Goal: Task Accomplishment & Management: Manage account settings

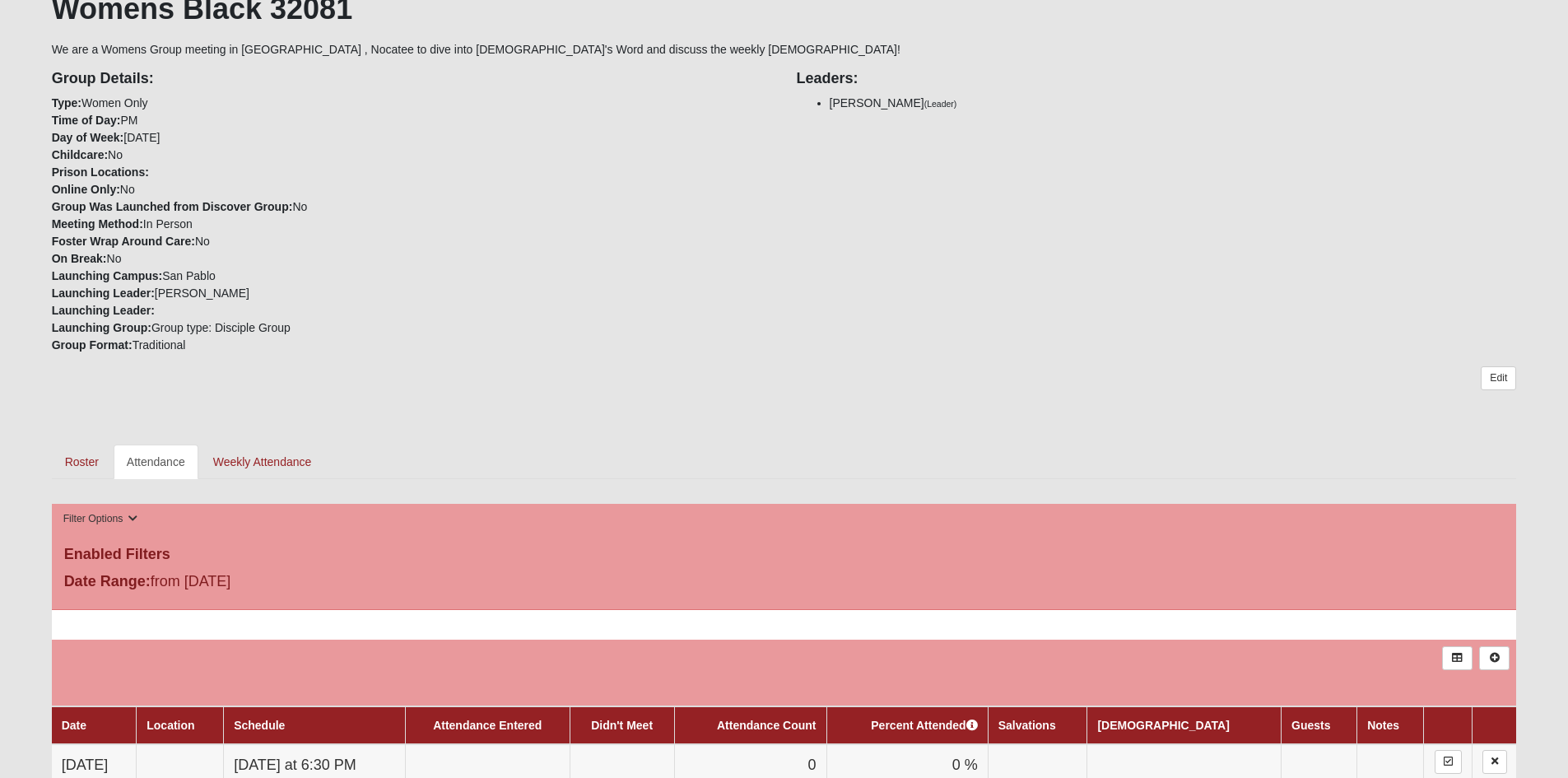
scroll to position [659, 0]
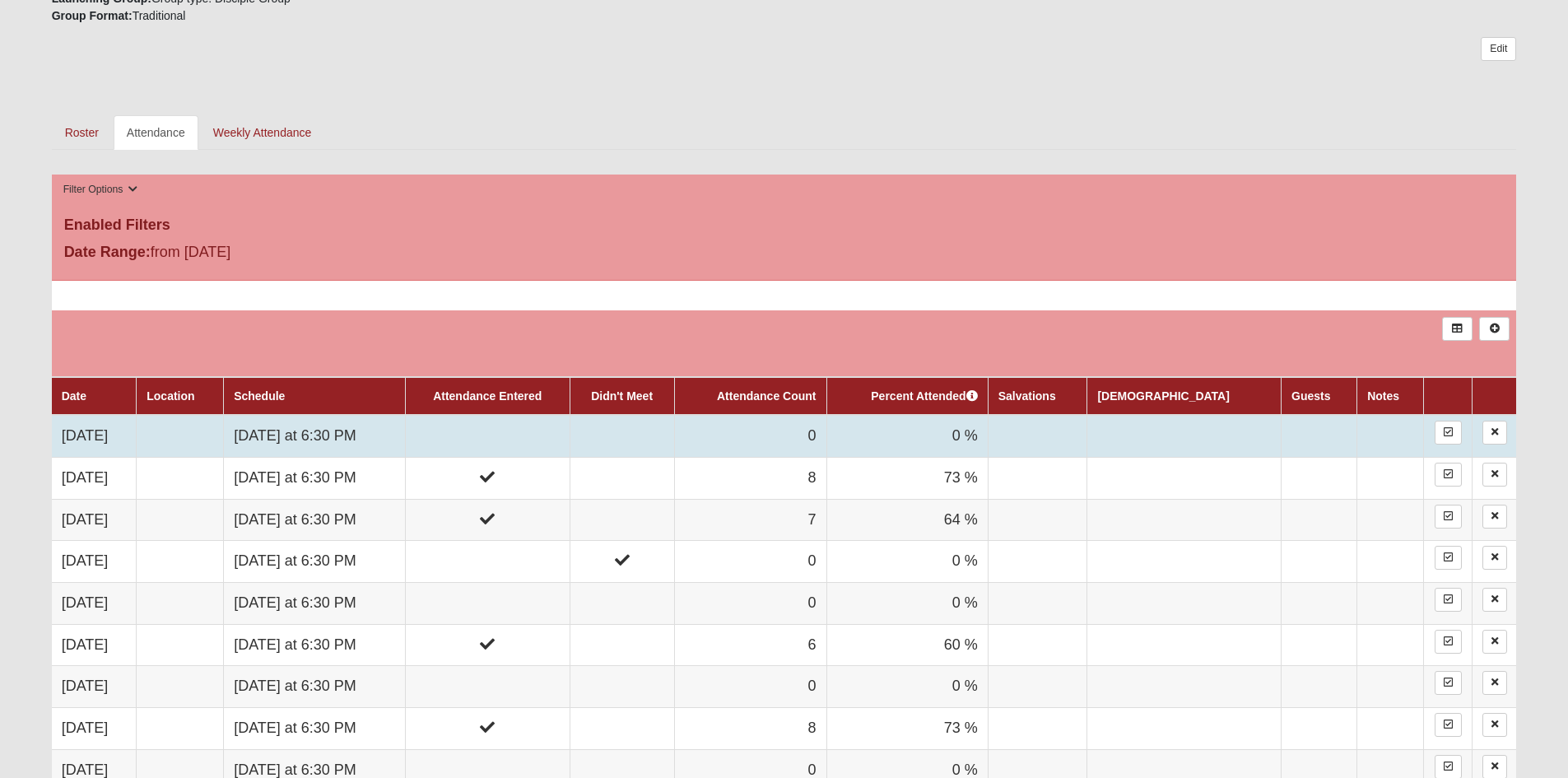
click at [363, 436] on td "[DATE] at 6:30 PM" at bounding box center [314, 436] width 182 height 42
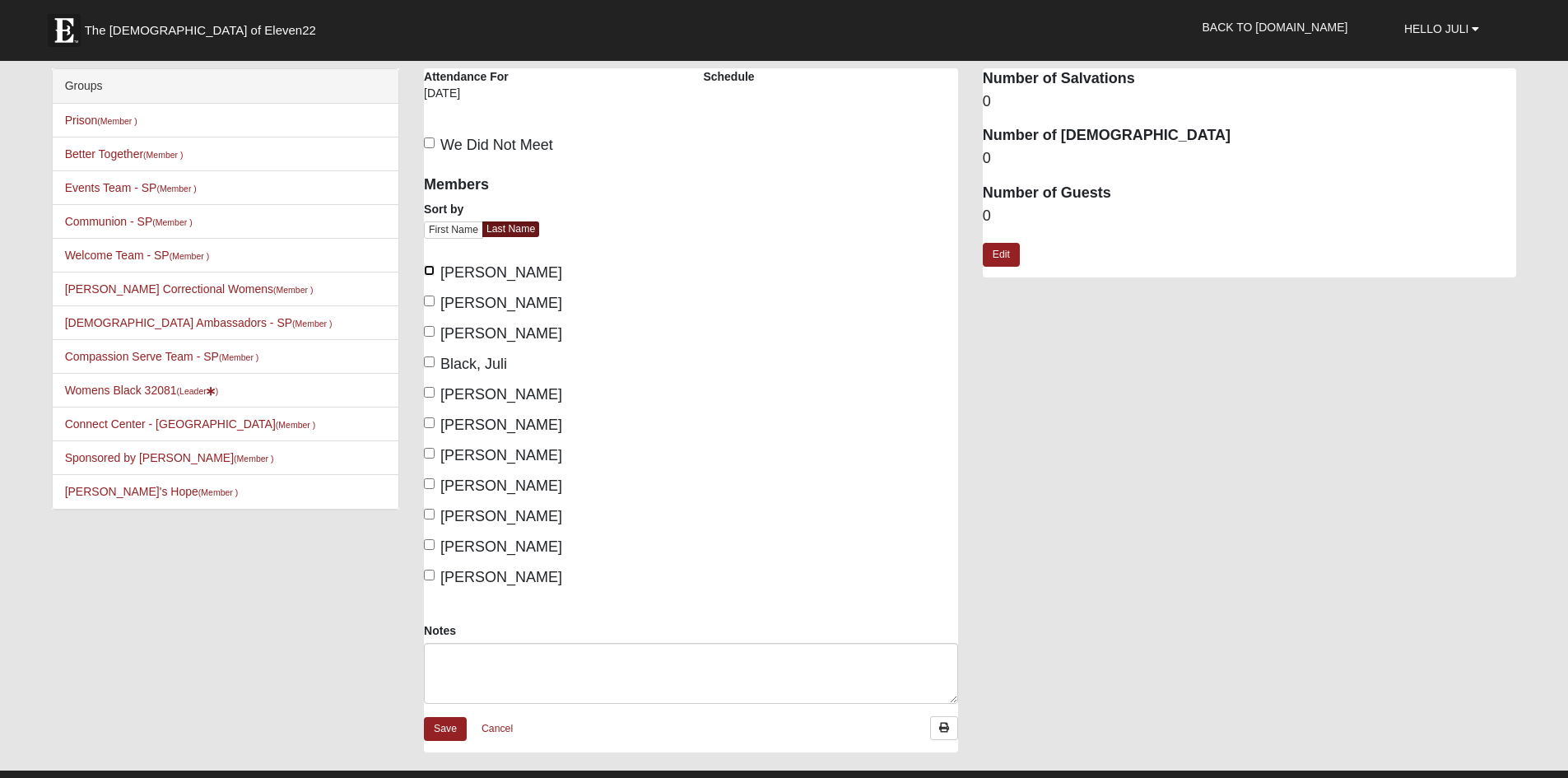
click at [429, 268] on input "Adams, Kim" at bounding box center [429, 271] width 11 height 11
checkbox input "true"
click at [429, 302] on input "Anderson, Beth" at bounding box center [429, 302] width 11 height 11
checkbox input "true"
click at [428, 327] on input "Belanger, Tara" at bounding box center [429, 332] width 11 height 11
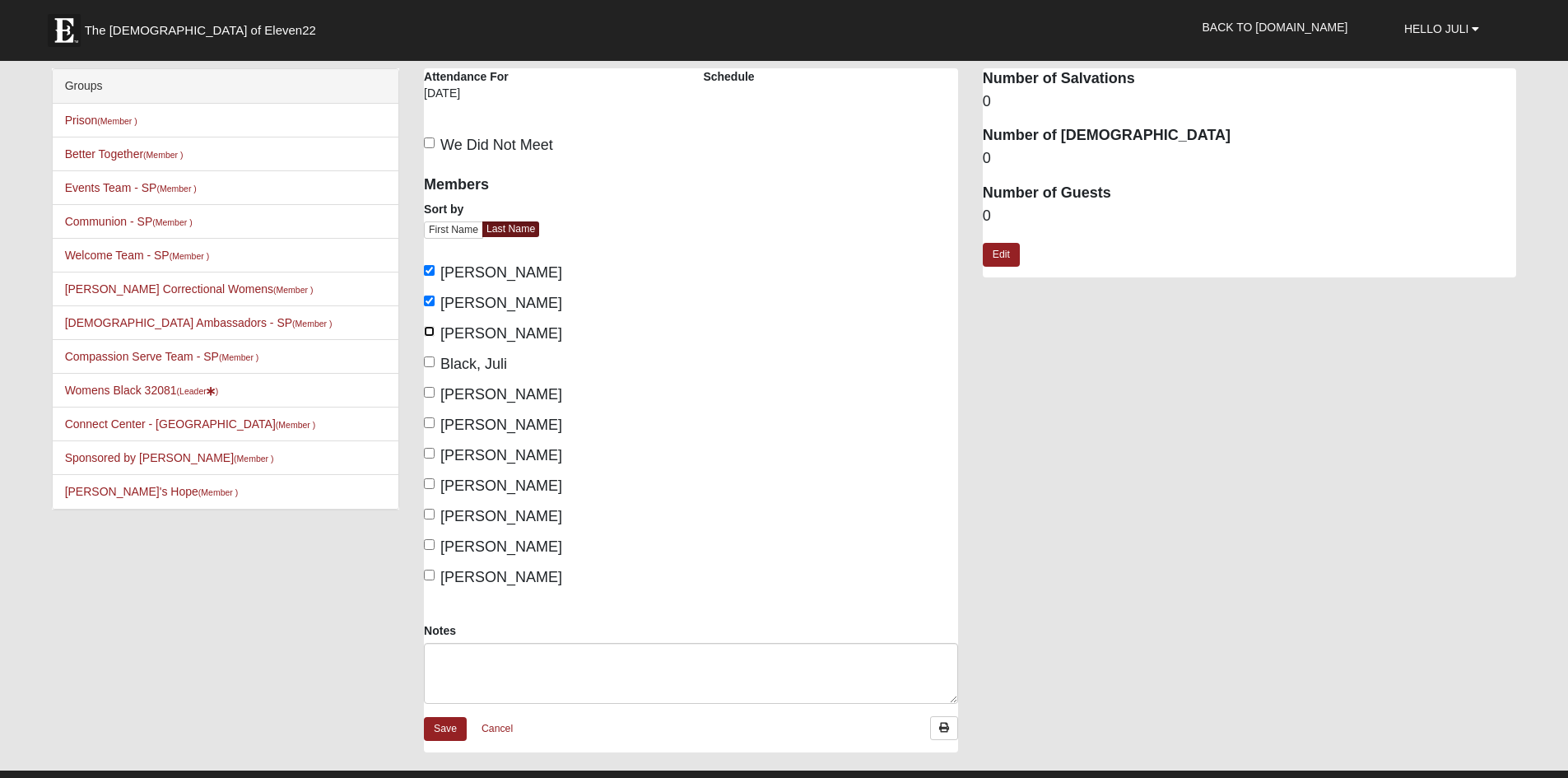
checkbox input "true"
click at [428, 360] on input "Black, Juli" at bounding box center [429, 362] width 11 height 11
checkbox input "true"
click at [430, 393] on input "Brown, Patti" at bounding box center [429, 392] width 11 height 11
checkbox input "true"
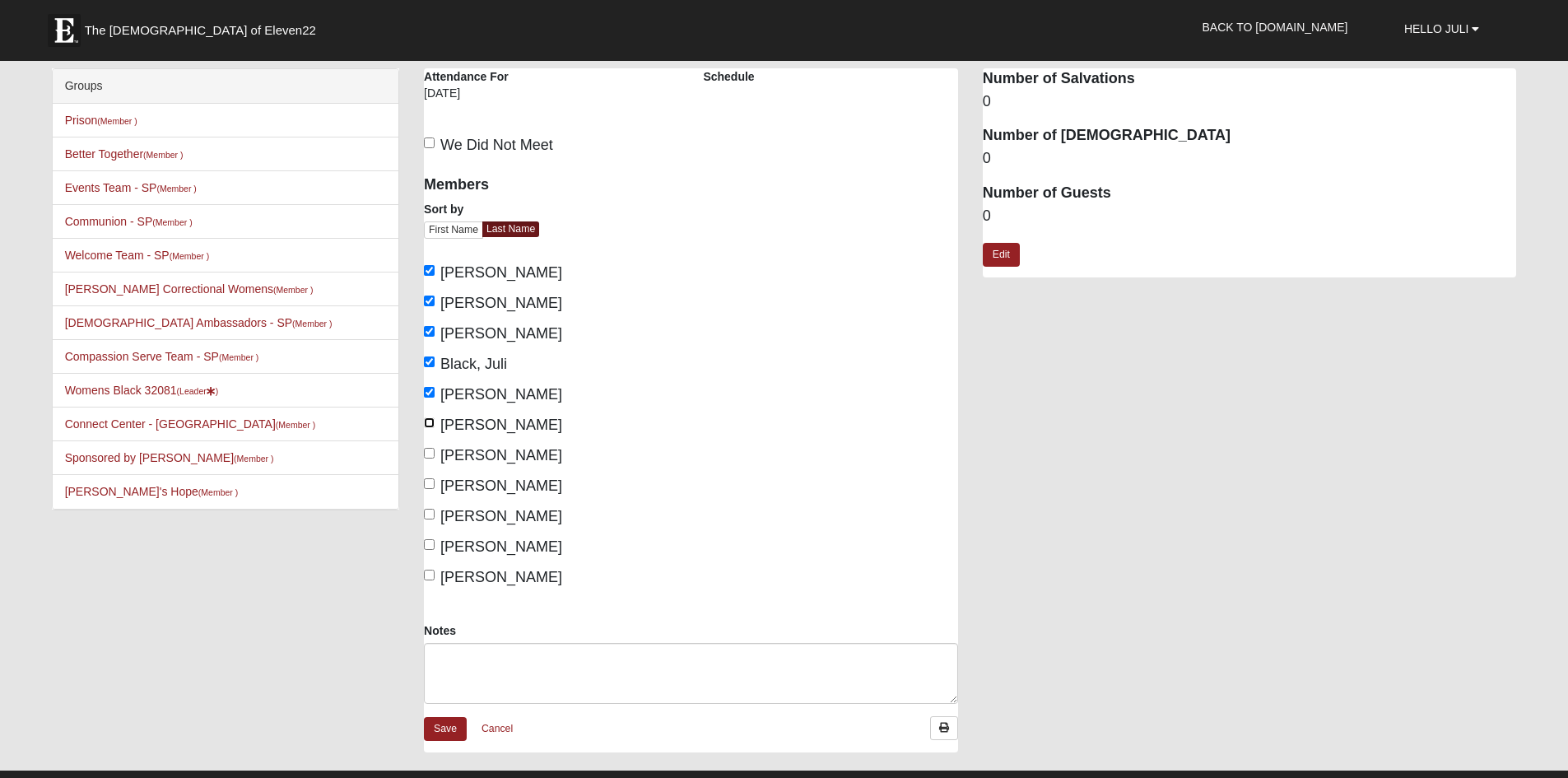
click at [427, 420] on input "Daley, Sue" at bounding box center [429, 423] width 11 height 11
checkbox input "true"
click at [430, 453] on input "Dyr, Kathleen" at bounding box center [429, 453] width 11 height 11
checkbox input "true"
click at [432, 574] on input "Oleson, Karen" at bounding box center [429, 575] width 11 height 11
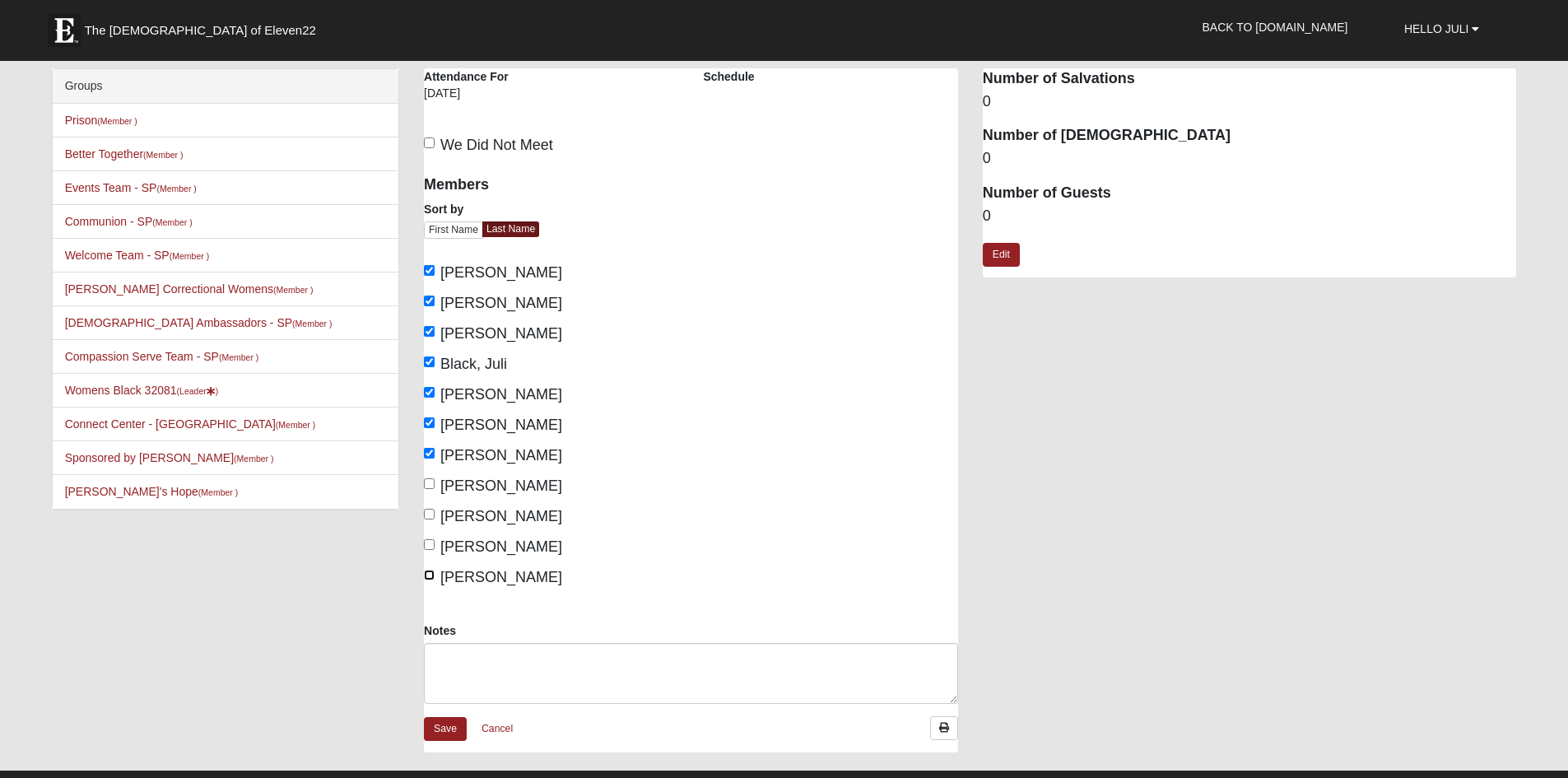
checkbox input "true"
click at [449, 730] on link "Save" at bounding box center [445, 729] width 43 height 24
